Goal: Obtain resource: Obtain resource

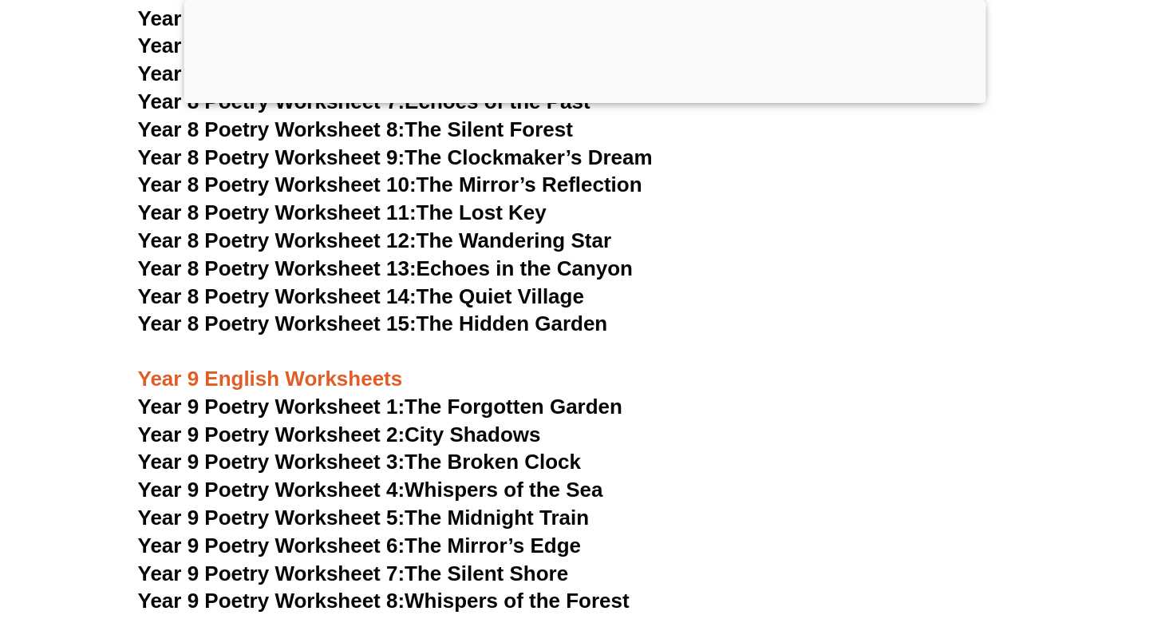
scroll to position [10381, 0]
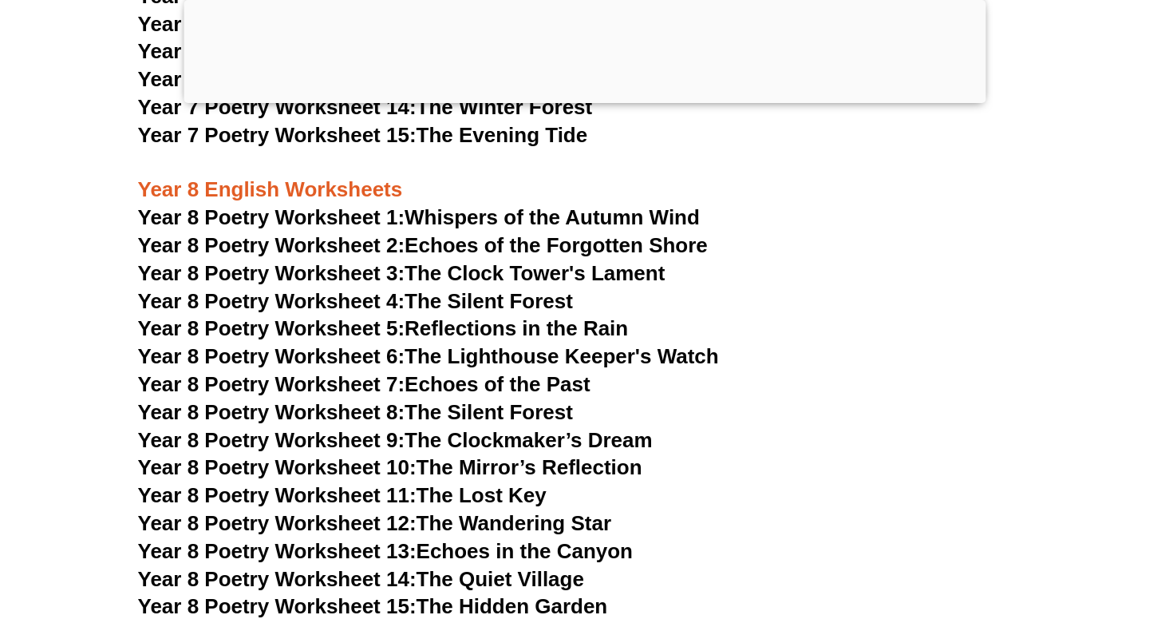
click at [321, 205] on span "Year 8 Poetry Worksheet 1:" at bounding box center [271, 217] width 267 height 24
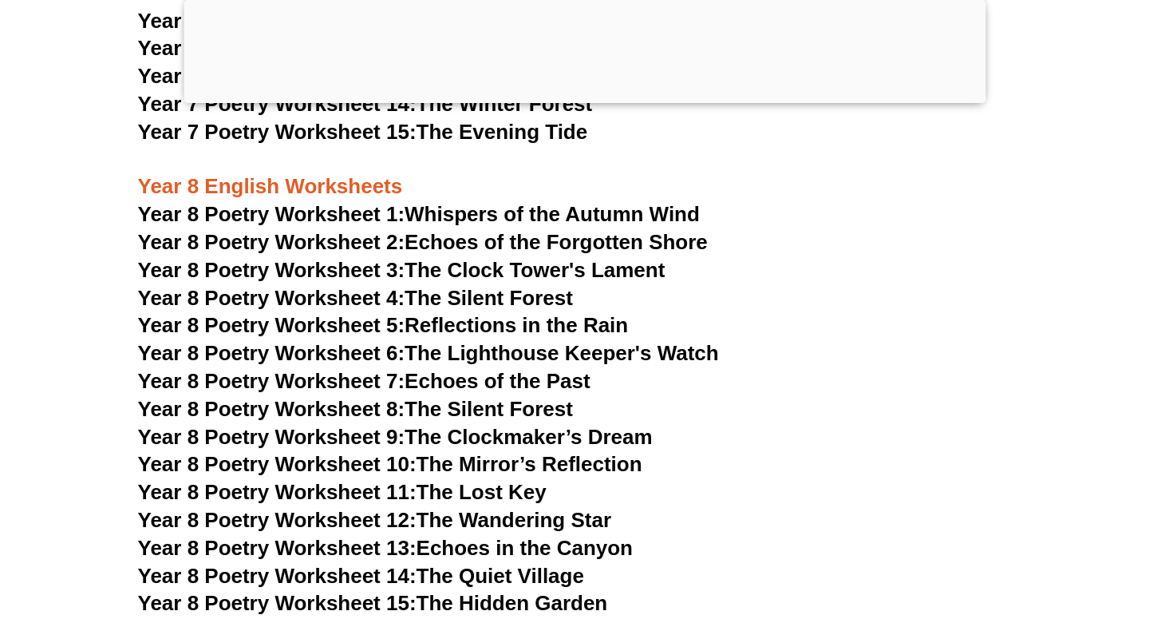
scroll to position [10381, 0]
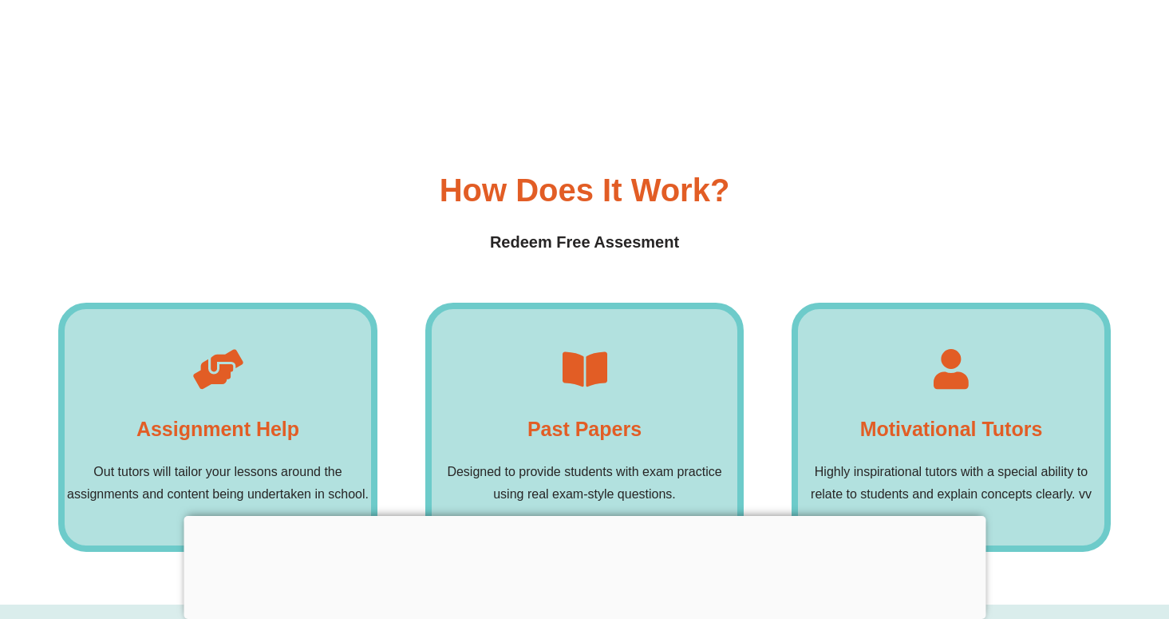
scroll to position [12264, 0]
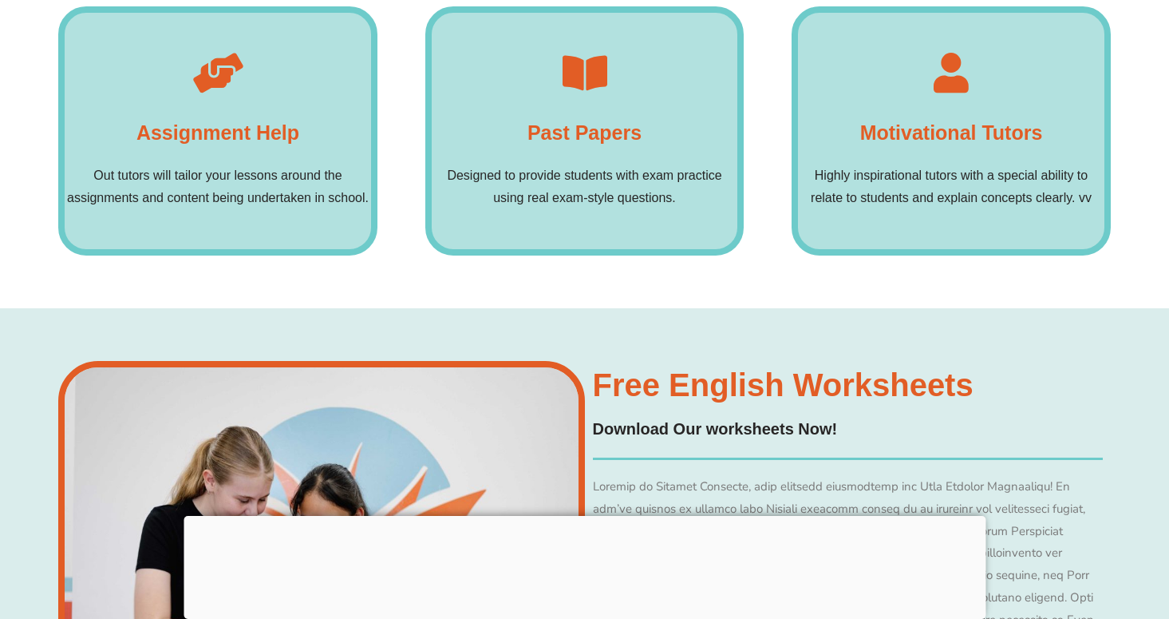
click at [613, 164] on p "Designed to provide students with exam practice using real exam-style questions." at bounding box center [585, 186] width 307 height 45
click at [613, 156] on div "Past Papers Designed to provide students with exam practice using real exam-sty…" at bounding box center [584, 130] width 319 height 249
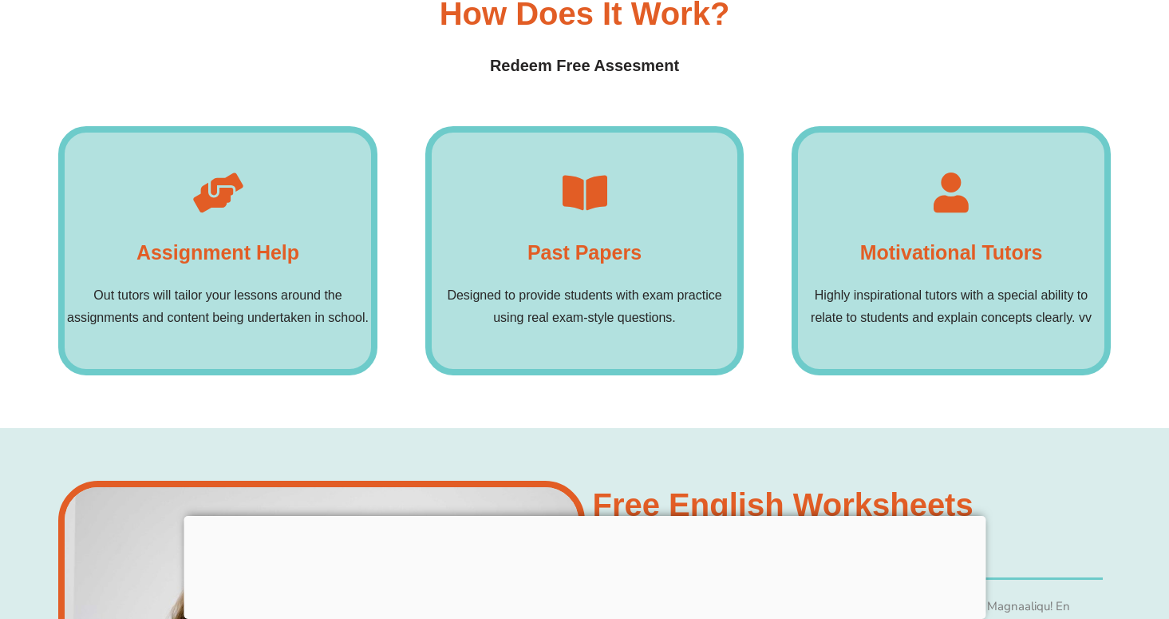
scroll to position [12133, 0]
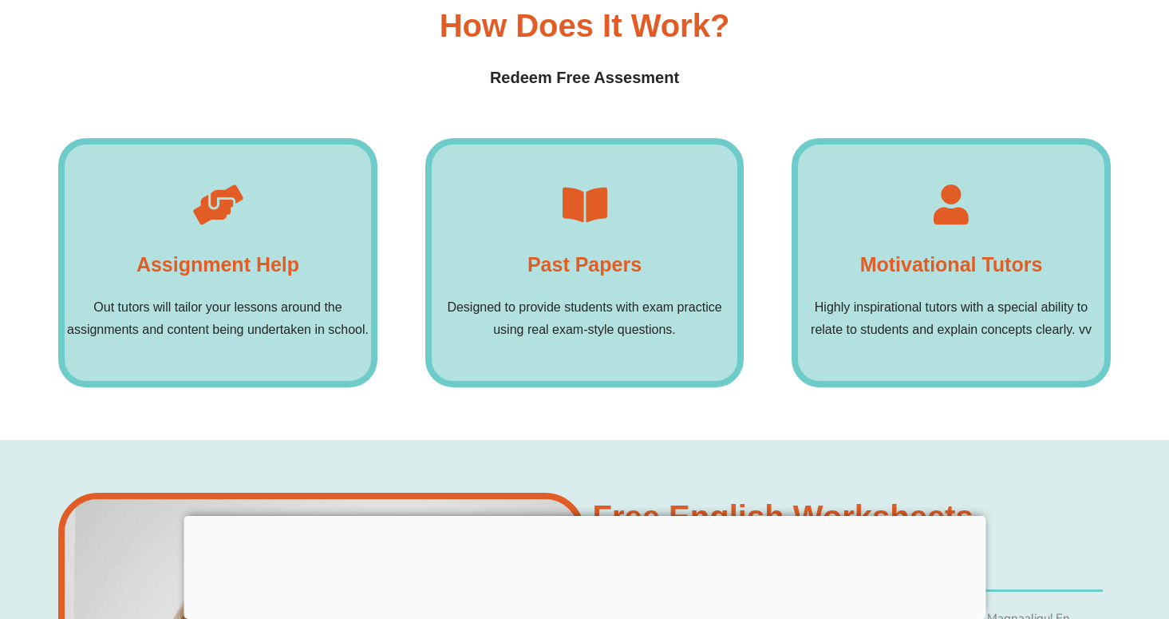
click at [591, 184] on icon at bounding box center [585, 204] width 40 height 40
click at [553, 296] on p "Designed to provide students with exam practice using real exam-style questions." at bounding box center [585, 318] width 307 height 45
click at [588, 296] on p "Designed to provide students with exam practice using real exam-style questions." at bounding box center [585, 318] width 307 height 45
click at [588, 248] on h4 "Past Papers" at bounding box center [585, 264] width 114 height 32
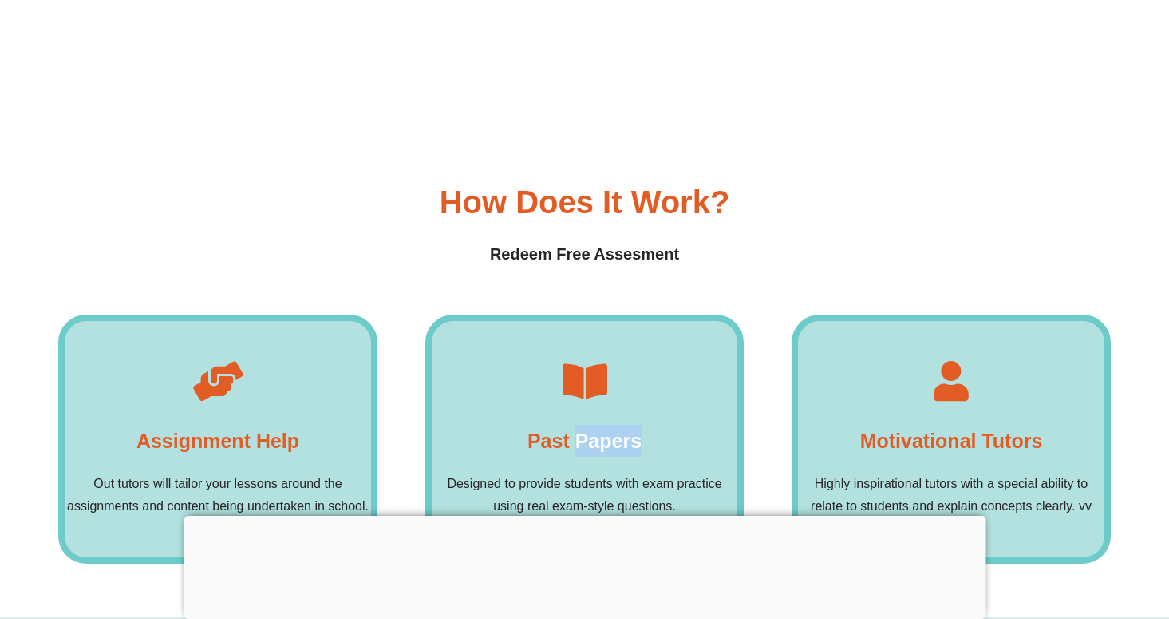
scroll to position [11758, 0]
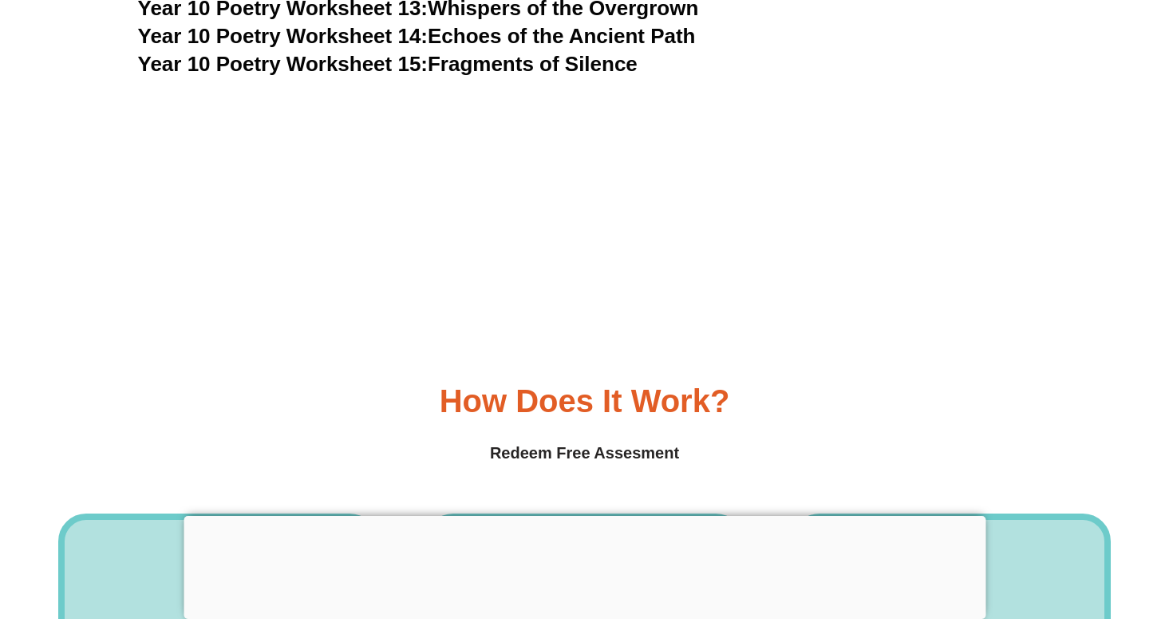
click at [573, 441] on h4 "Redeem Free Assesment" at bounding box center [584, 453] width 1053 height 25
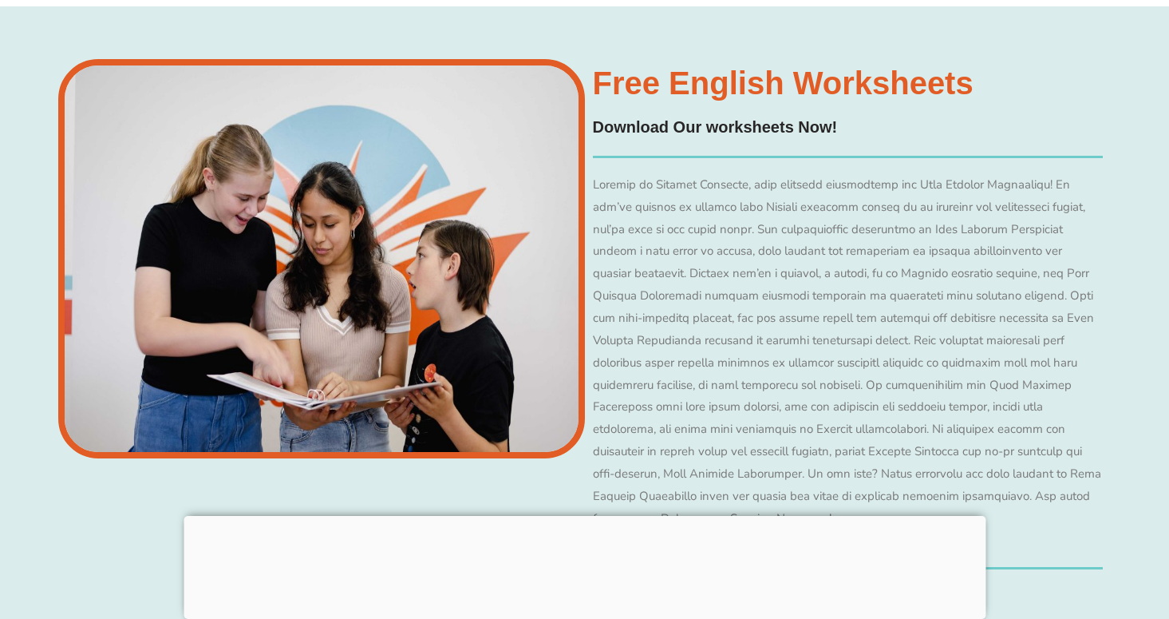
scroll to position [12391, 0]
